Goal: Find contact information

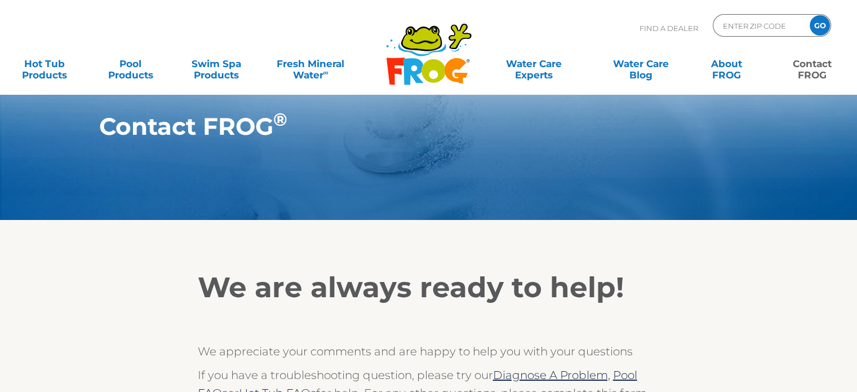
click at [818, 65] on link "Contact FROG" at bounding box center [812, 63] width 67 height 23
drag, startPoint x: 604, startPoint y: 289, endPoint x: 659, endPoint y: 290, distance: 54.7
click at [659, 290] on h2 "We are always ready to help!" at bounding box center [429, 288] width 462 height 34
drag, startPoint x: 619, startPoint y: 303, endPoint x: 625, endPoint y: 303, distance: 6.2
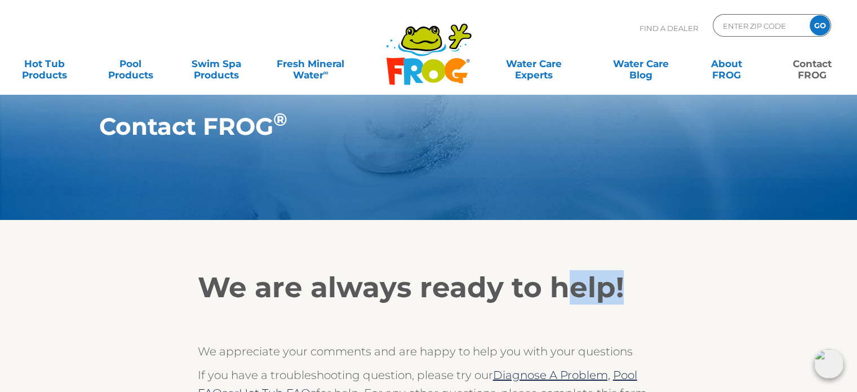
click at [625, 303] on h2 "We are always ready to help!" at bounding box center [429, 288] width 462 height 34
click at [626, 304] on h2 "We are always ready to help!" at bounding box center [429, 288] width 462 height 34
drag, startPoint x: 552, startPoint y: 281, endPoint x: 627, endPoint y: 299, distance: 77.1
click at [627, 299] on h2 "We are always ready to help!" at bounding box center [429, 288] width 462 height 34
click at [628, 299] on h2 "We are always ready to help!" at bounding box center [429, 288] width 462 height 34
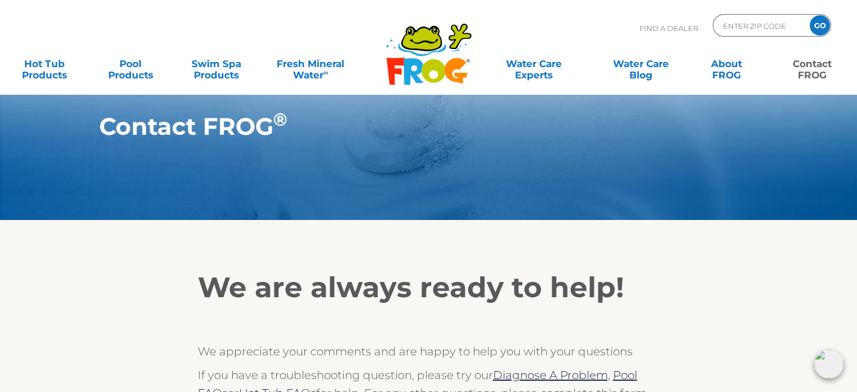
click at [631, 289] on h2 "We are always ready to help!" at bounding box center [429, 288] width 462 height 34
click at [636, 278] on h2 "We are always ready to help!" at bounding box center [429, 288] width 462 height 34
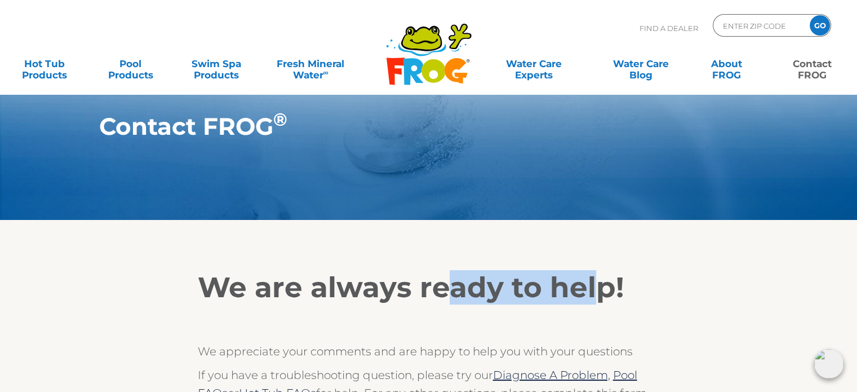
drag, startPoint x: 446, startPoint y: 290, endPoint x: 651, endPoint y: 293, distance: 204.6
click at [609, 290] on h2 "We are always ready to help!" at bounding box center [429, 288] width 462 height 34
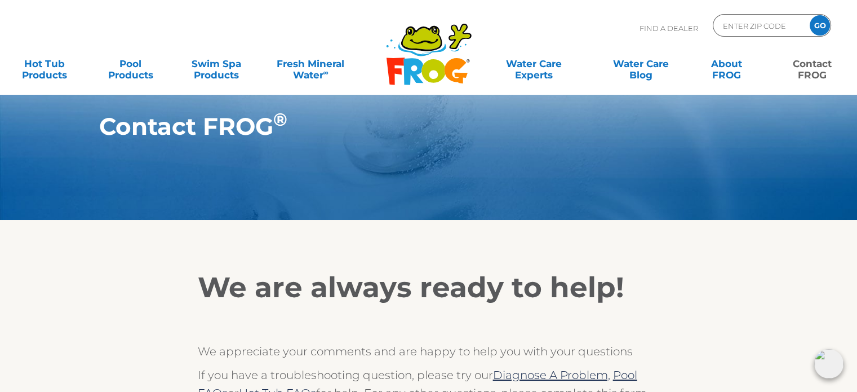
click at [652, 293] on h2 "We are always ready to help!" at bounding box center [429, 288] width 462 height 34
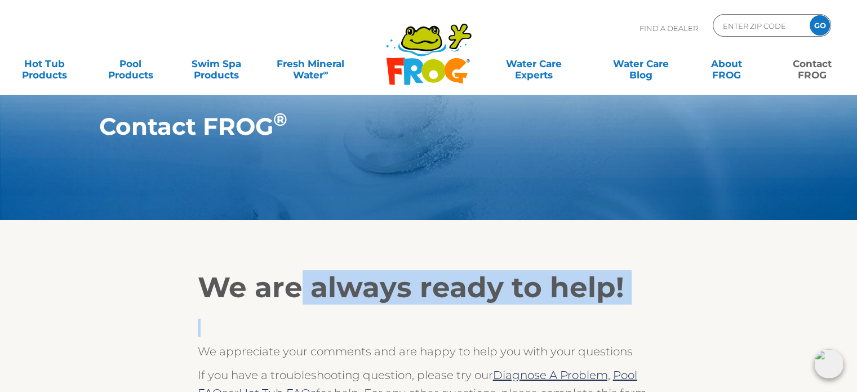
drag, startPoint x: 402, startPoint y: 306, endPoint x: 437, endPoint y: 315, distance: 36.1
click at [437, 315] on div "We are always ready to help! We appreciate your comments and are happy to help …" at bounding box center [429, 375] width 462 height 209
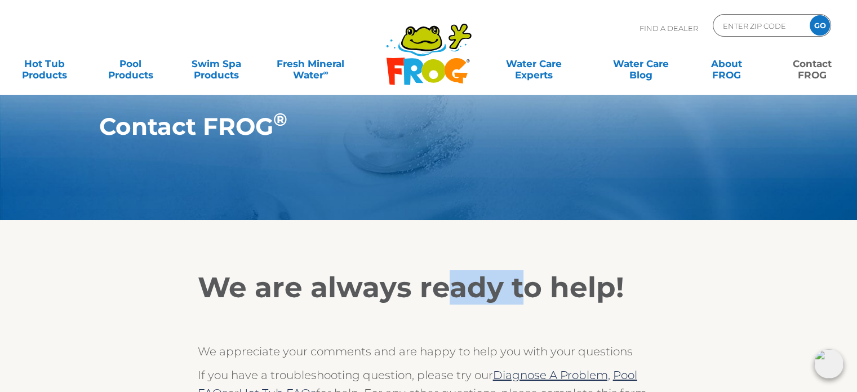
click at [516, 299] on h2 "We are always ready to help!" at bounding box center [429, 288] width 462 height 34
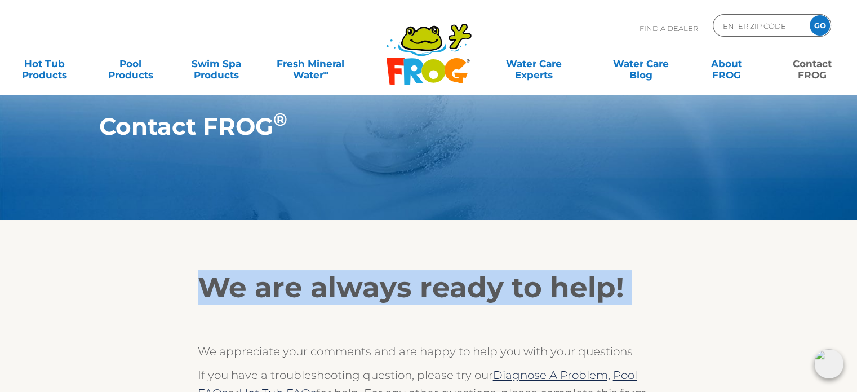
click at [516, 299] on h2 "We are always ready to help!" at bounding box center [429, 288] width 462 height 34
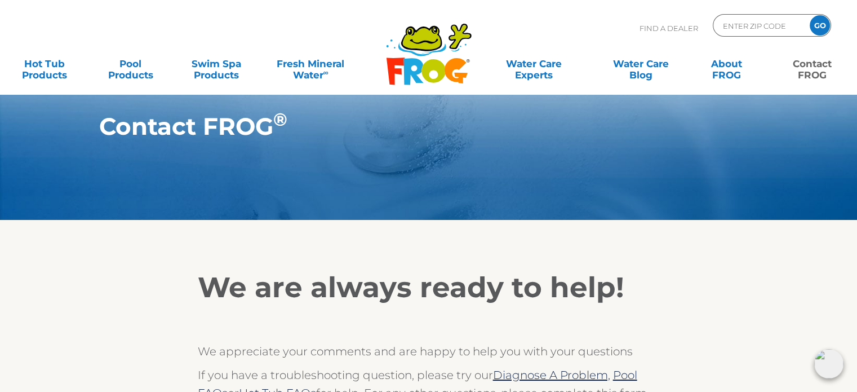
click at [516, 299] on h2 "We are always ready to help!" at bounding box center [429, 288] width 462 height 34
click at [657, 312] on div "We are always ready to help! We appreciate your comments and are happy to help …" at bounding box center [429, 375] width 462 height 209
drag, startPoint x: 613, startPoint y: 289, endPoint x: 621, endPoint y: 289, distance: 7.3
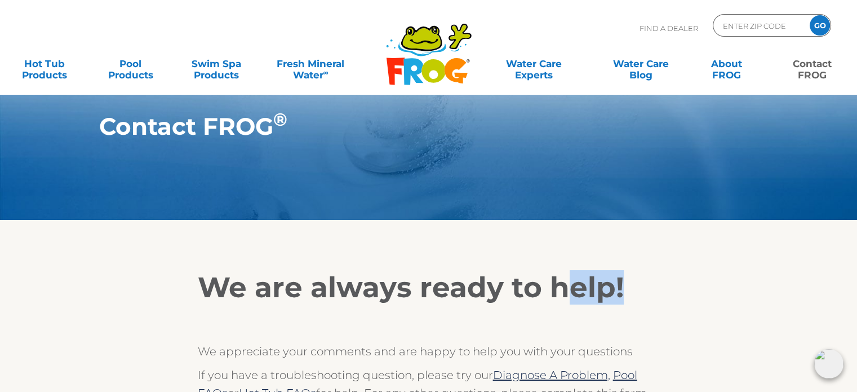
click at [617, 289] on h2 "We are always ready to help!" at bounding box center [429, 288] width 462 height 34
click at [624, 287] on h2 "We are always ready to help!" at bounding box center [429, 288] width 462 height 34
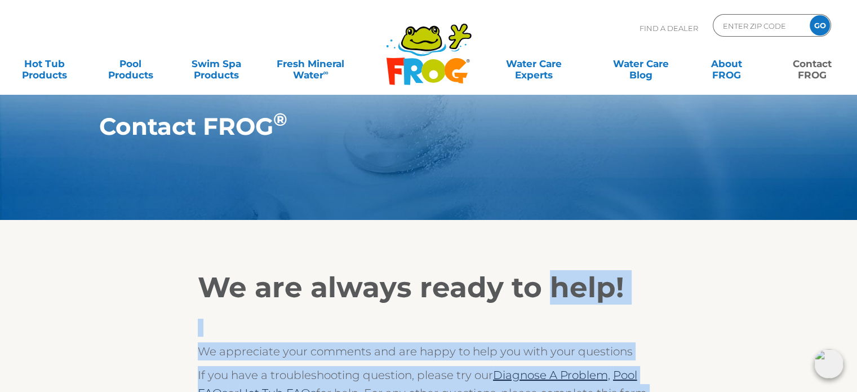
drag, startPoint x: 551, startPoint y: 277, endPoint x: 766, endPoint y: 308, distance: 218.1
click at [638, 290] on h2 "We are always ready to help!" at bounding box center [429, 288] width 462 height 34
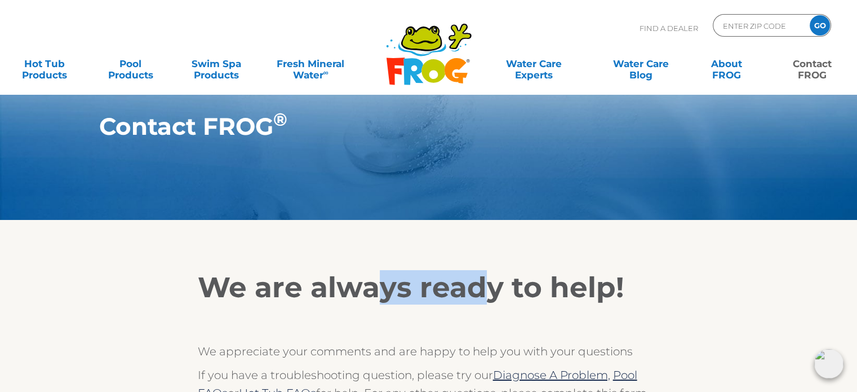
click at [480, 304] on h2 "We are always ready to help!" at bounding box center [429, 288] width 462 height 34
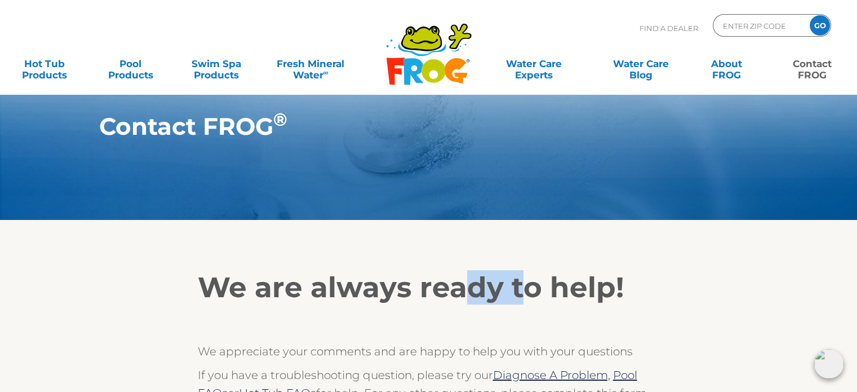
drag, startPoint x: 473, startPoint y: 298, endPoint x: 516, endPoint y: 297, distance: 43.4
click at [516, 297] on h2 "We are always ready to help!" at bounding box center [429, 288] width 462 height 34
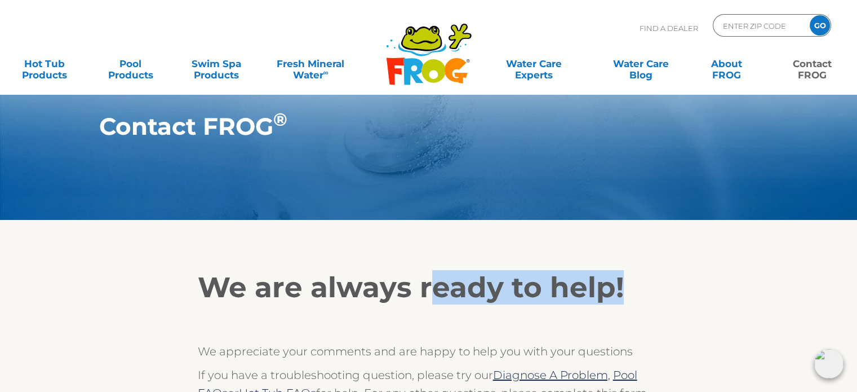
drag, startPoint x: 490, startPoint y: 290, endPoint x: 663, endPoint y: 300, distance: 172.8
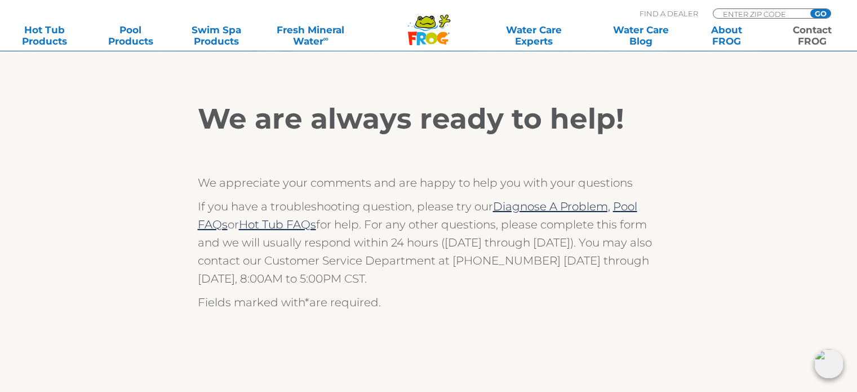
scroll to position [169, 0]
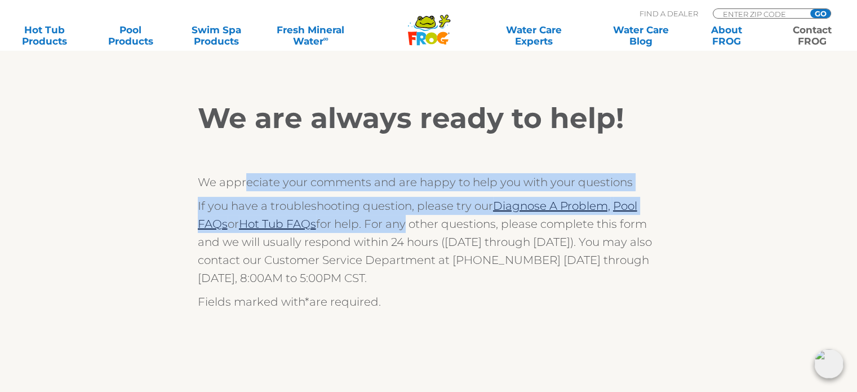
drag, startPoint x: 373, startPoint y: 220, endPoint x: 404, endPoint y: 231, distance: 32.8
click at [404, 231] on div "We are always ready to help! We appreciate your comments and are happy to help …" at bounding box center [429, 205] width 462 height 209
click at [405, 231] on p "If you have a troubleshooting question, please try our Diagnose A Problem, Pool…" at bounding box center [429, 242] width 462 height 90
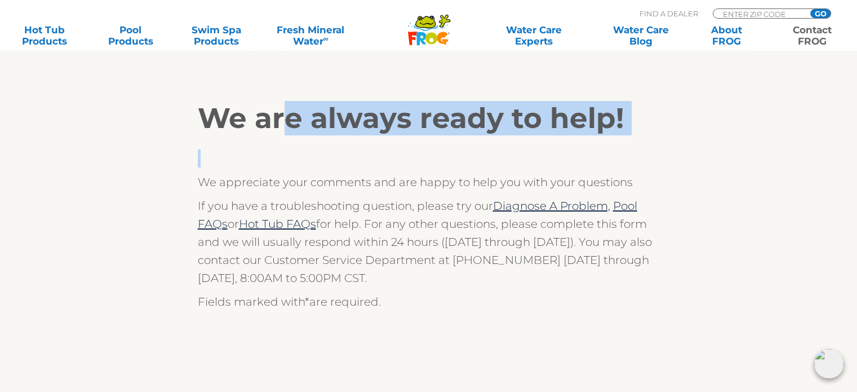
drag, startPoint x: 338, startPoint y: 126, endPoint x: 440, endPoint y: 146, distance: 103.5
click at [440, 146] on div "We are always ready to help! We appreciate your comments and are happy to help …" at bounding box center [429, 205] width 462 height 209
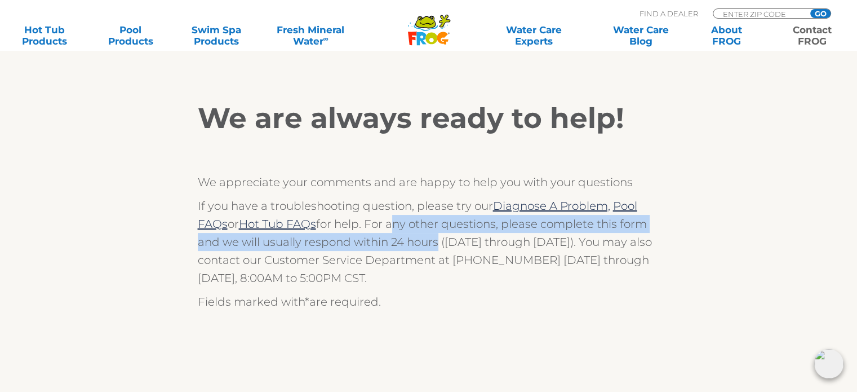
drag, startPoint x: 395, startPoint y: 232, endPoint x: 434, endPoint y: 250, distance: 43.4
click at [434, 250] on p "If you have a troubleshooting question, please try our Diagnose A Problem, Pool…" at bounding box center [429, 242] width 462 height 90
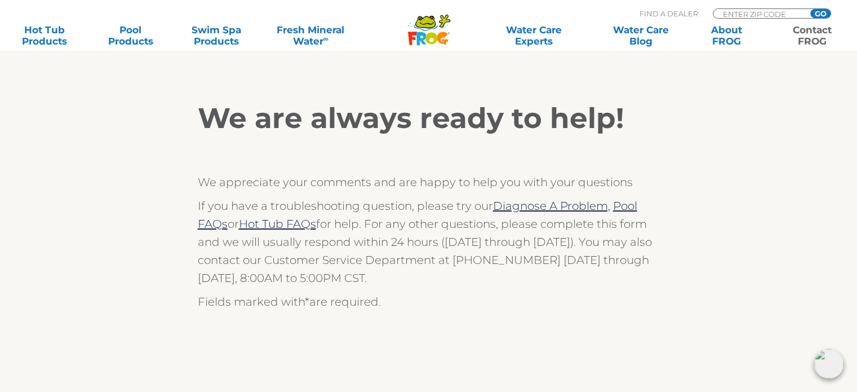
click at [451, 265] on p "If you have a troubleshooting question, please try our Diagnose A Problem, Pool…" at bounding box center [429, 242] width 462 height 90
drag, startPoint x: 531, startPoint y: 121, endPoint x: 543, endPoint y: 117, distance: 12.3
click at [543, 117] on h2 "We are always ready to help!" at bounding box center [429, 118] width 462 height 34
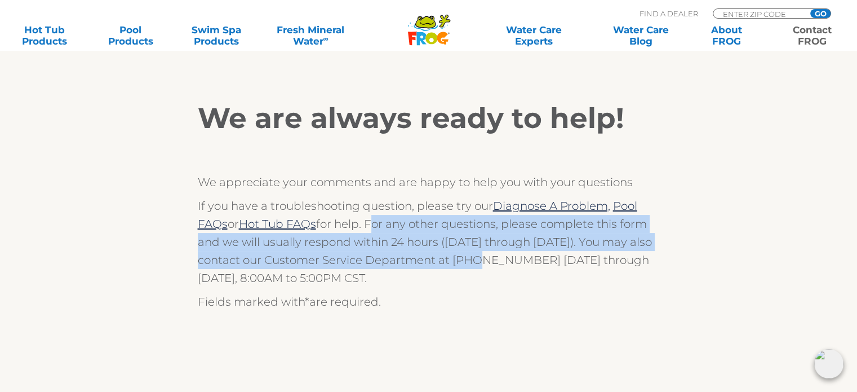
drag, startPoint x: 449, startPoint y: 247, endPoint x: 467, endPoint y: 252, distance: 18.2
click at [467, 252] on p "If you have a troubleshooting question, please try our Diagnose A Problem, Pool…" at bounding box center [429, 242] width 462 height 90
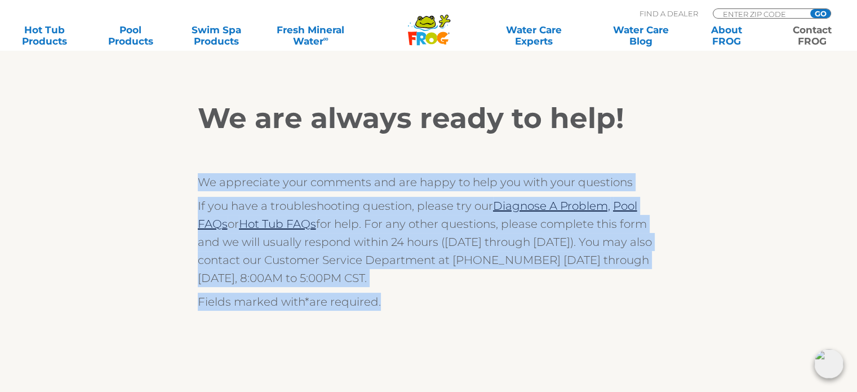
drag, startPoint x: 397, startPoint y: 298, endPoint x: 192, endPoint y: 184, distance: 234.6
click at [386, 281] on p "If you have a troubleshooting question, please try our Diagnose A Problem, Pool…" at bounding box center [429, 242] width 462 height 90
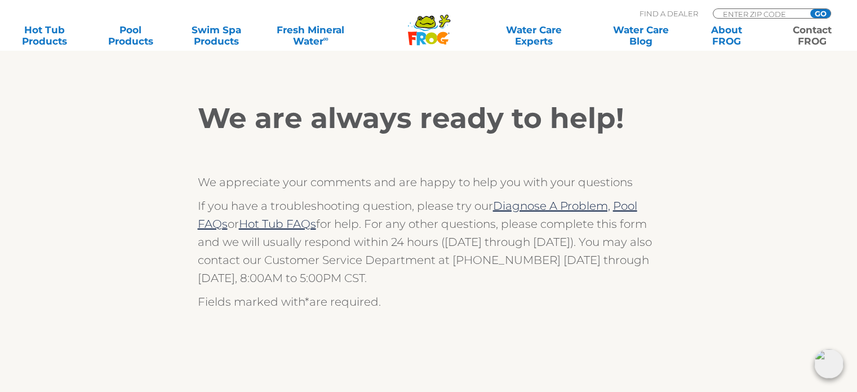
click at [383, 268] on p "If you have a troubleshooting question, please try our Diagnose A Problem, Pool…" at bounding box center [429, 242] width 462 height 90
click at [380, 265] on p "If you have a troubleshooting question, please try our Diagnose A Problem, Pool…" at bounding box center [429, 242] width 462 height 90
click at [414, 304] on p "Fields marked with * are required." at bounding box center [429, 302] width 462 height 18
click at [415, 302] on p "Fields marked with * are required." at bounding box center [429, 302] width 462 height 18
click at [417, 268] on p "If you have a troubleshooting question, please try our Diagnose A Problem, Pool…" at bounding box center [429, 242] width 462 height 90
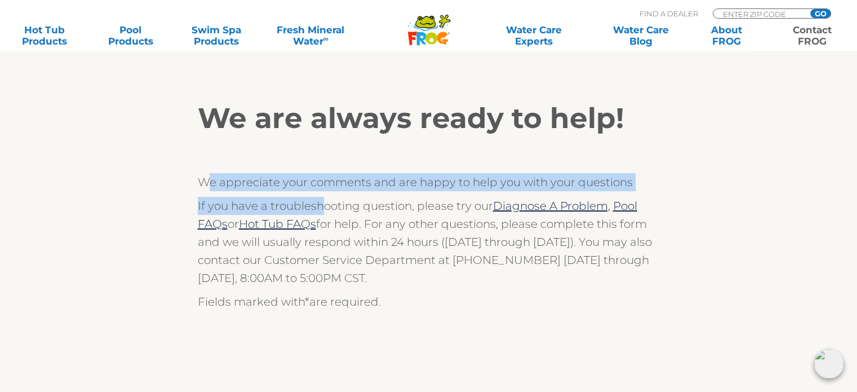
drag, startPoint x: 209, startPoint y: 188, endPoint x: 324, endPoint y: 202, distance: 115.8
click at [324, 202] on div "We are always ready to help! We appreciate your comments and are happy to help …" at bounding box center [429, 205] width 462 height 209
click at [324, 202] on p "If you have a troubleshooting question, please try our Diagnose A Problem, Pool…" at bounding box center [429, 242] width 462 height 90
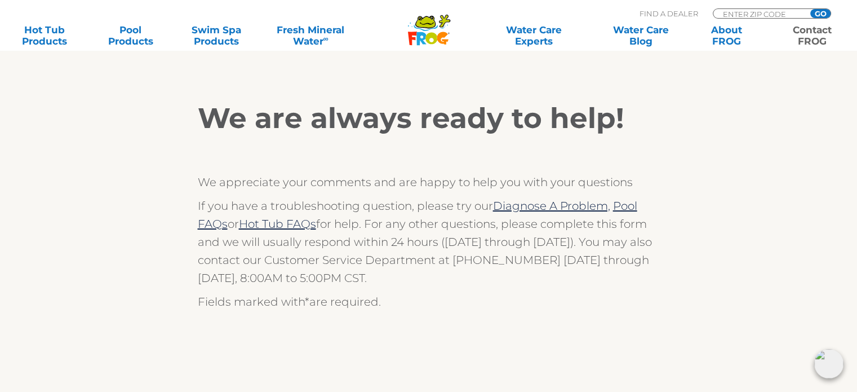
click at [428, 278] on p "If you have a troubleshooting question, please try our Diagnose A Problem, Pool…" at bounding box center [429, 242] width 462 height 90
drag, startPoint x: 391, startPoint y: 251, endPoint x: 437, endPoint y: 272, distance: 50.5
click at [437, 272] on p "If you have a troubleshooting question, please try our Diagnose A Problem, Pool…" at bounding box center [429, 242] width 462 height 90
click at [435, 296] on p "Fields marked with * are required." at bounding box center [429, 302] width 462 height 18
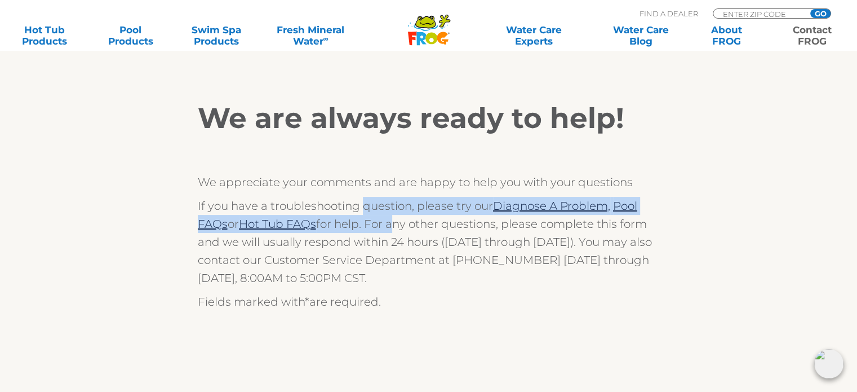
click at [395, 229] on p "If you have a troubleshooting question, please try our Diagnose A Problem, Pool…" at bounding box center [429, 242] width 462 height 90
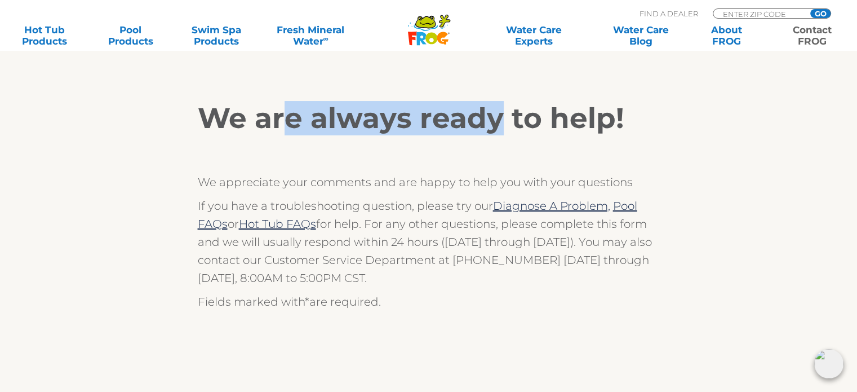
drag, startPoint x: 290, startPoint y: 114, endPoint x: 501, endPoint y: 132, distance: 211.6
click at [501, 132] on h2 "We are always ready to help!" at bounding box center [429, 118] width 462 height 34
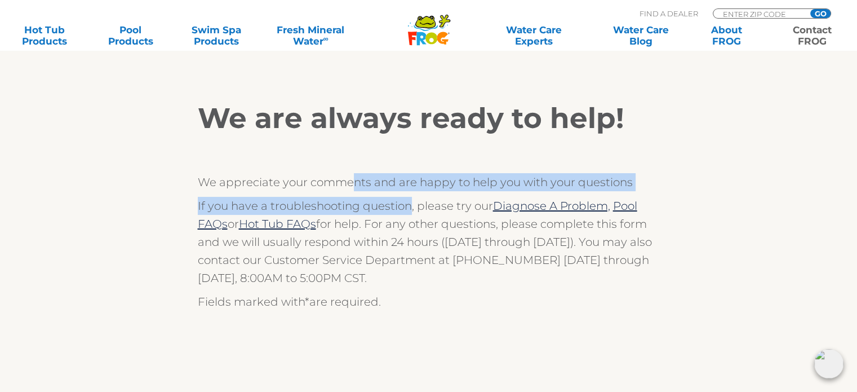
drag, startPoint x: 350, startPoint y: 180, endPoint x: 413, endPoint y: 204, distance: 67.1
click at [413, 204] on div "We are always ready to help! We appreciate your comments and are happy to help …" at bounding box center [429, 205] width 462 height 209
click at [413, 204] on p "If you have a troubleshooting question, please try our Diagnose A Problem, Pool…" at bounding box center [429, 242] width 462 height 90
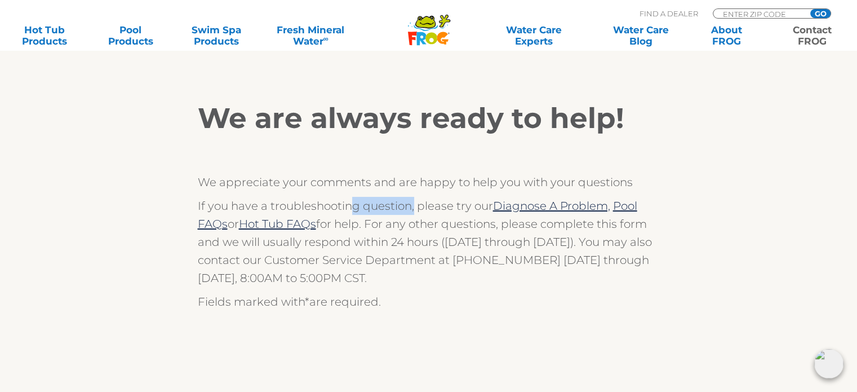
drag, startPoint x: 352, startPoint y: 207, endPoint x: 413, endPoint y: 211, distance: 61.6
click at [413, 211] on p "If you have a troubleshooting question, please try our Diagnose A Problem, Pool…" at bounding box center [429, 242] width 462 height 90
click at [417, 219] on p "If you have a troubleshooting question, please try our Diagnose A Problem, Pool…" at bounding box center [429, 242] width 462 height 90
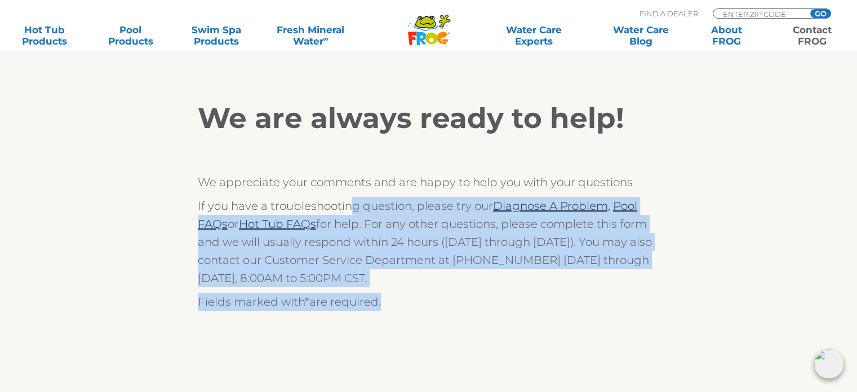
click at [484, 291] on div "We are always ready to help! We appreciate your comments and are happy to help …" at bounding box center [429, 205] width 462 height 209
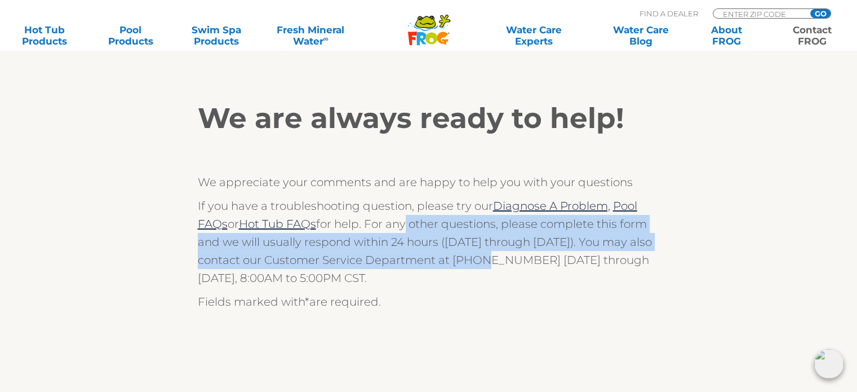
drag, startPoint x: 406, startPoint y: 232, endPoint x: 474, endPoint y: 264, distance: 75.6
click at [474, 264] on p "If you have a troubleshooting question, please try our Diagnose A Problem, Pool…" at bounding box center [429, 242] width 462 height 90
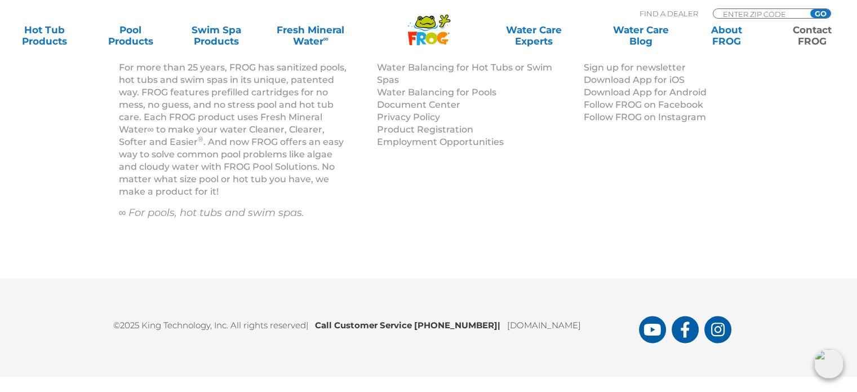
scroll to position [1828, 0]
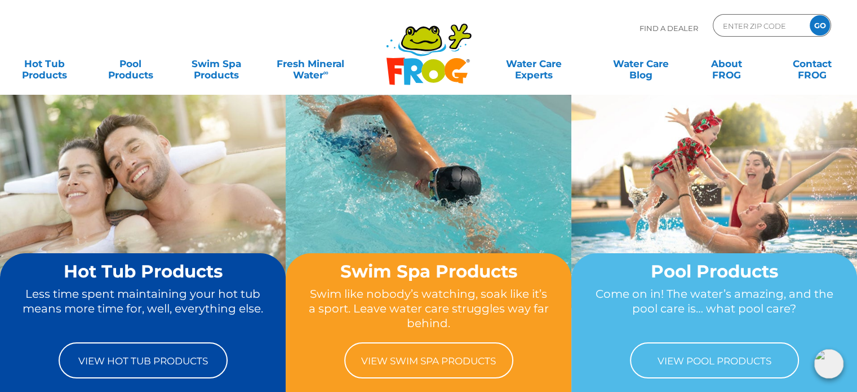
click at [548, 13] on div ".st130{clip-path:url(#SVGID_2_);fill-rule:evenodd;clip-rule:evenodd;fill:#C3CC0…" at bounding box center [428, 47] width 835 height 95
click at [540, 34] on div "Find A Dealer ENTER ZIP CODE GO" at bounding box center [428, 33] width 835 height 38
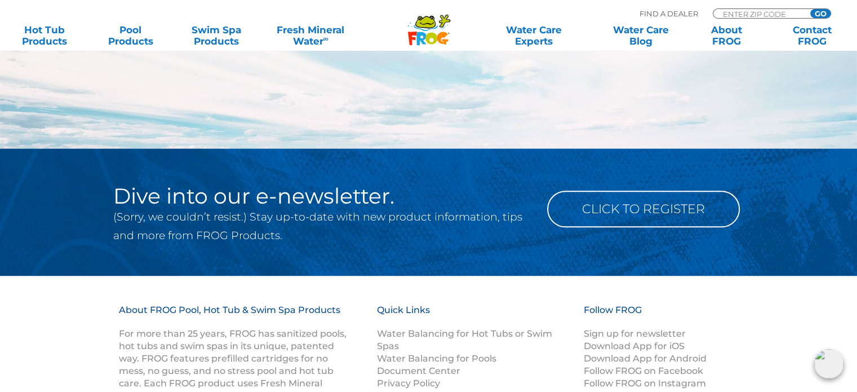
scroll to position [1566, 0]
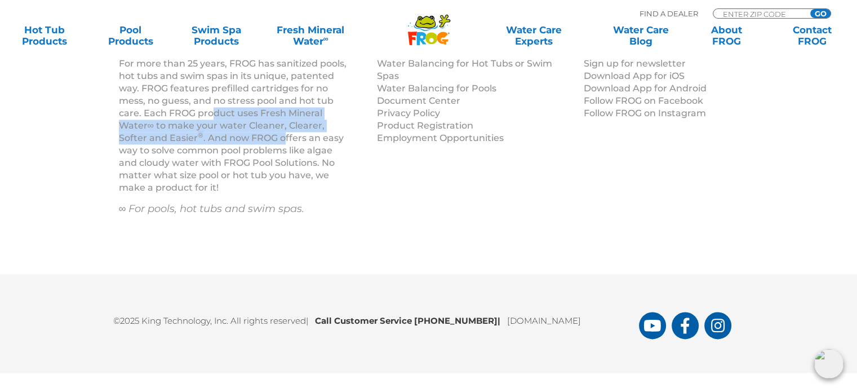
drag, startPoint x: 213, startPoint y: 109, endPoint x: 283, endPoint y: 143, distance: 77.4
click at [283, 143] on p "For more than 25 years, FROG has sanitized pools, hot tubs and swim spas in its…" at bounding box center [234, 125] width 230 height 136
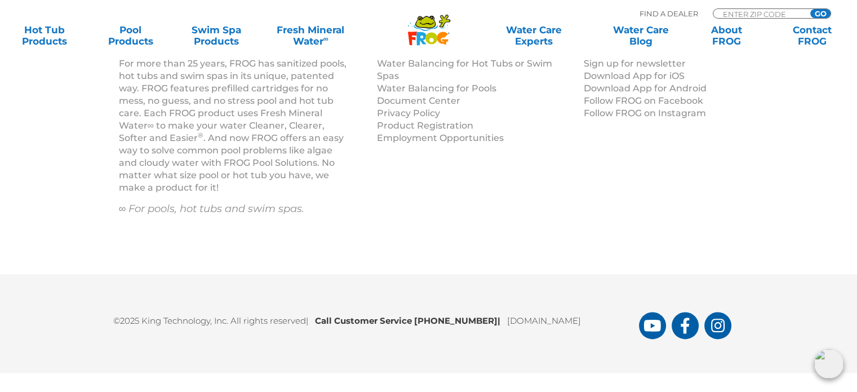
click at [407, 214] on div "About FROG Pool, Hot Tub & Swim Spa Products For more than 25 years, FROG has s…" at bounding box center [429, 140] width 676 height 212
